Goal: Transaction & Acquisition: Purchase product/service

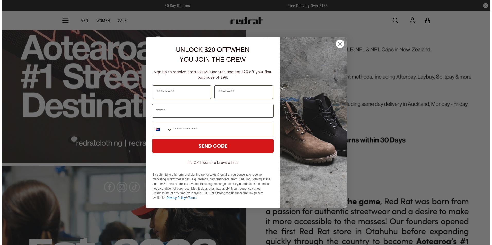
scroll to position [1253, 0]
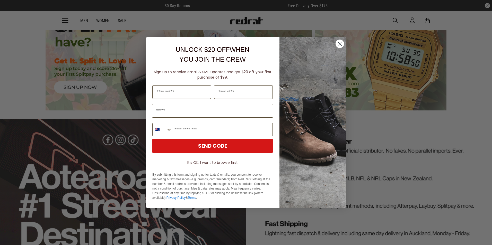
click at [340, 45] on circle "Close dialog" at bounding box center [340, 44] width 8 height 8
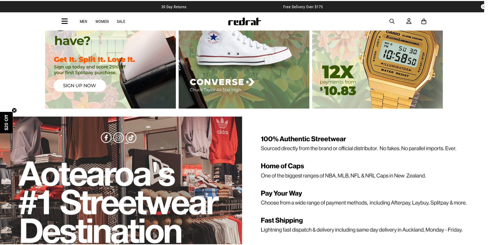
scroll to position [1251, 0]
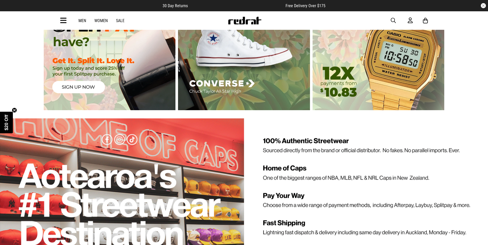
click at [393, 19] on span "button" at bounding box center [393, 20] width 5 height 6
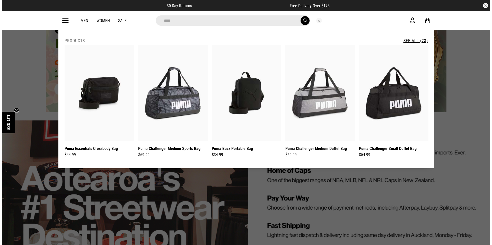
scroll to position [1253, 0]
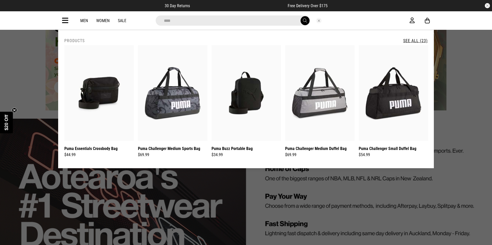
type input "****"
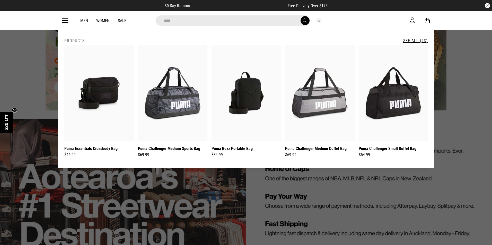
click at [301, 16] on button "submit" at bounding box center [305, 20] width 9 height 9
